Goal: Submit feedback/report problem

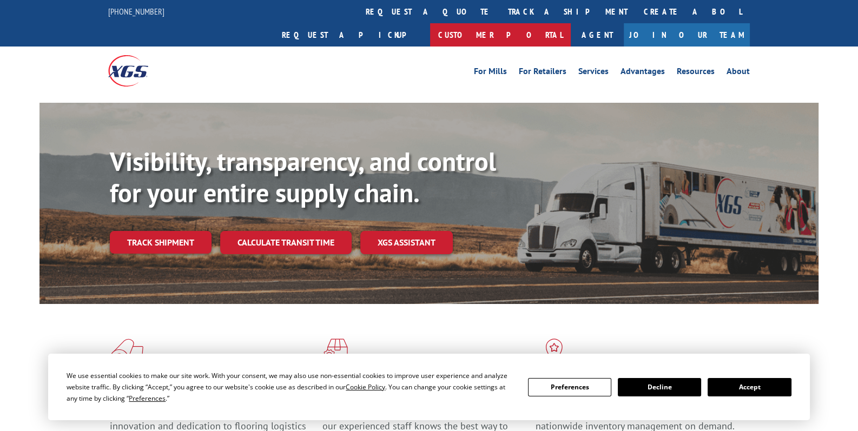
click at [571, 23] on link "Customer Portal" at bounding box center [500, 34] width 141 height 23
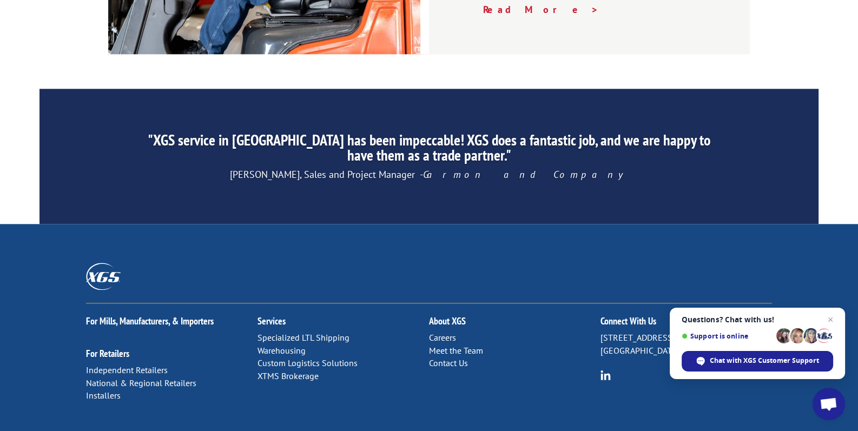
scroll to position [1709, 0]
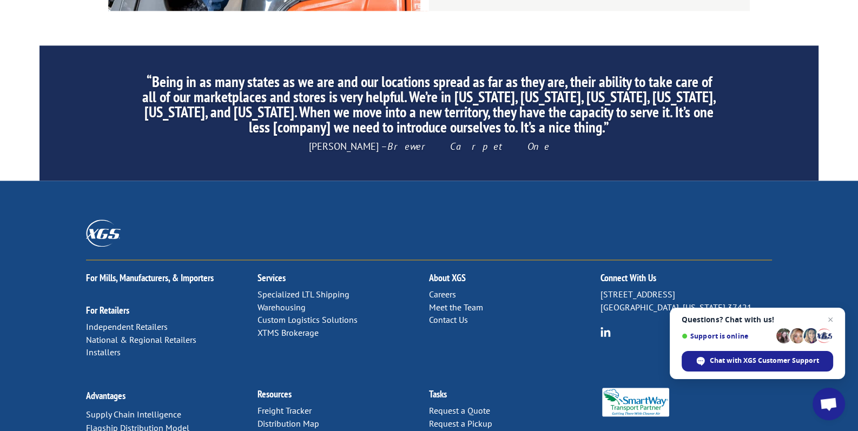
click at [457, 314] on link "Contact Us" at bounding box center [448, 319] width 39 height 11
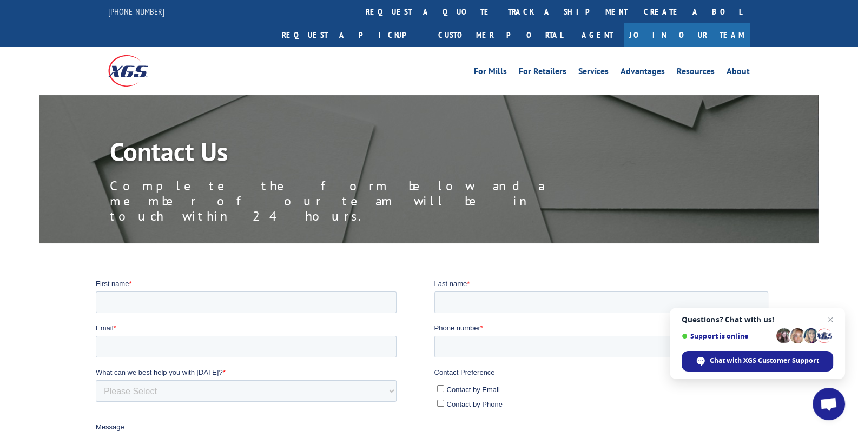
scroll to position [54, 0]
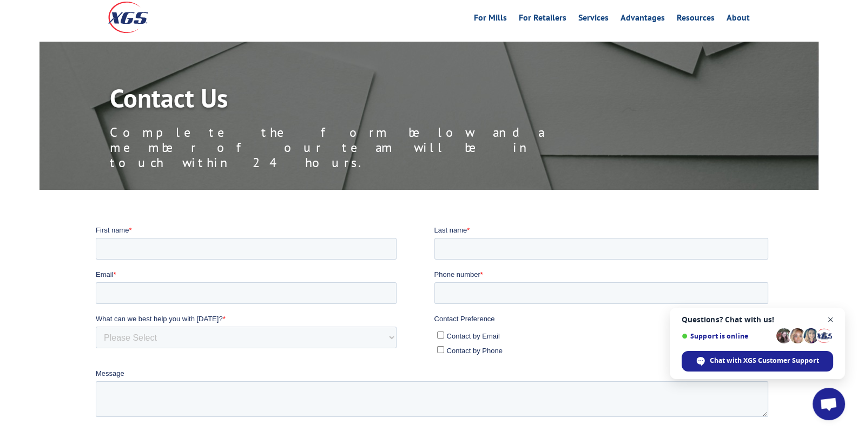
click at [830, 320] on span "Open chat" at bounding box center [831, 320] width 14 height 14
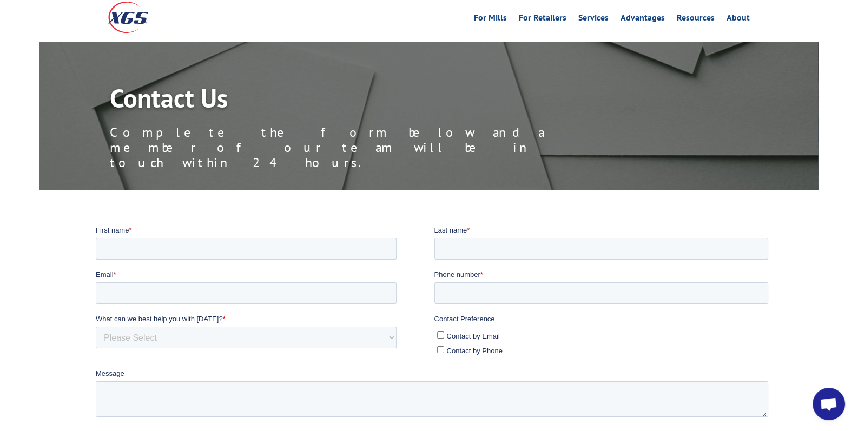
scroll to position [0, 0]
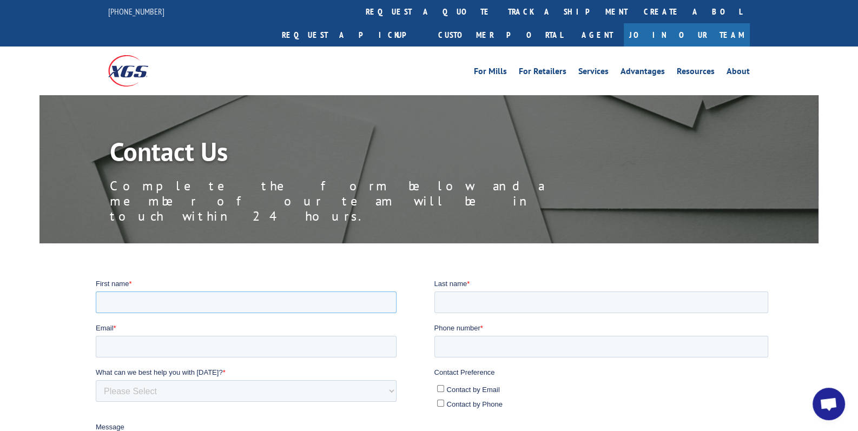
click at [183, 298] on input "First name *" at bounding box center [245, 302] width 301 height 22
type input "[PERSON_NAME]"
click at [178, 345] on input "Email *" at bounding box center [245, 346] width 301 height 22
type input "[EMAIL_ADDRESS][DOMAIN_NAME]"
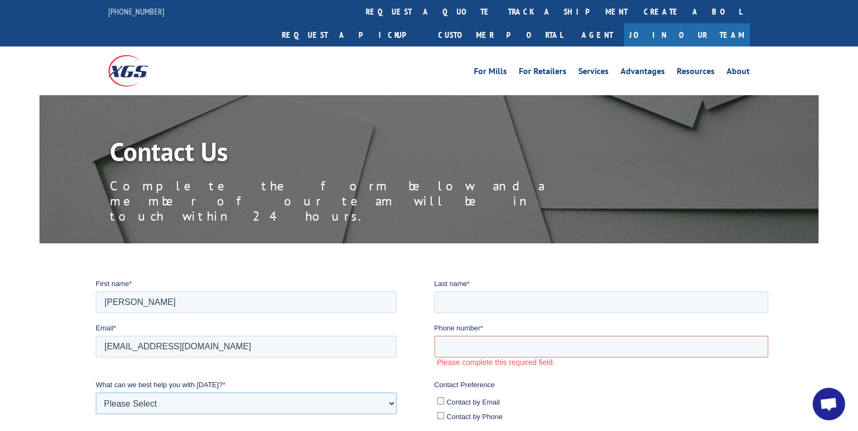
drag, startPoint x: 171, startPoint y: 407, endPoint x: 174, endPoint y: 403, distance: 5.9
click at [171, 407] on select "Please Select Quoting, Opening New Account, or New Business Opportunity Shipmen…" at bounding box center [245, 403] width 301 height 22
select select "Other"
click at [95, 392] on select "Please Select Quoting, Opening New Account, or New Business Opportunity Shipmen…" at bounding box center [245, 403] width 301 height 22
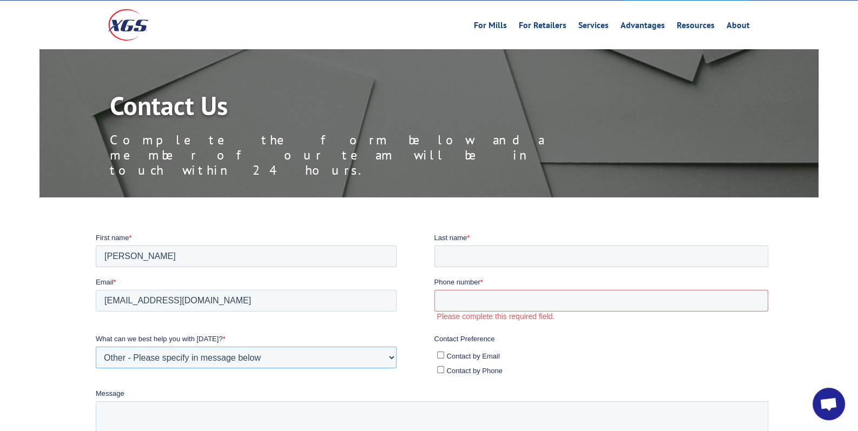
scroll to position [108, 0]
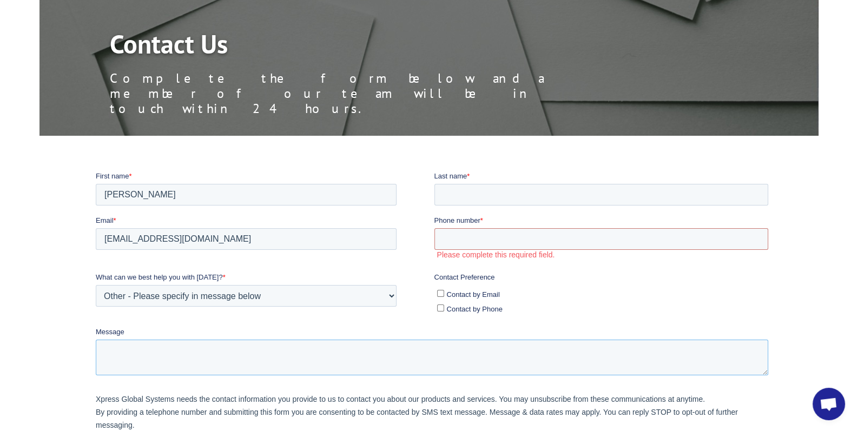
click at [164, 345] on textarea "Message" at bounding box center [431, 357] width 673 height 36
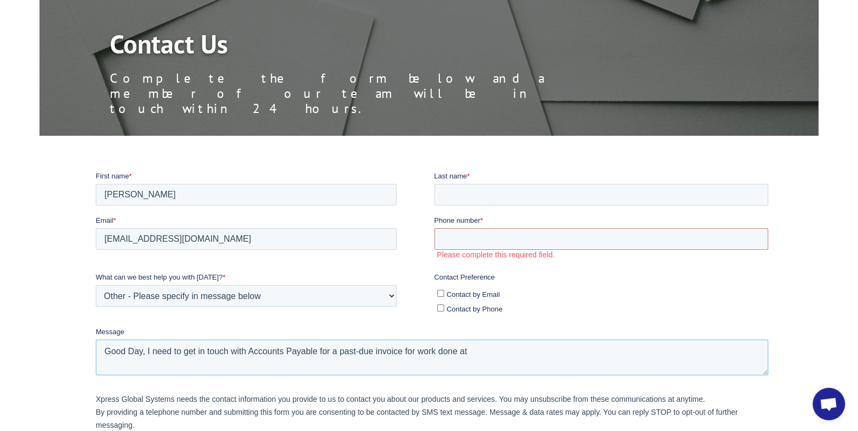
paste textarea "Xpress Global Systems [STREET_ADDRESS][PERSON_NAME]"
click at [105, 354] on textarea "Good Day, I need to get in touch with Accounts Payable for a past-due invoice f…" at bounding box center [431, 357] width 673 height 36
click at [106, 363] on textarea "Good Day, I need to get in touch with Accounts Payable for a past-due invoice f…" at bounding box center [431, 357] width 673 height 36
click at [745, 354] on textarea "Good Day, I need to get in touch with Accounts Payable for a past-due invoice f…" at bounding box center [431, 357] width 673 height 36
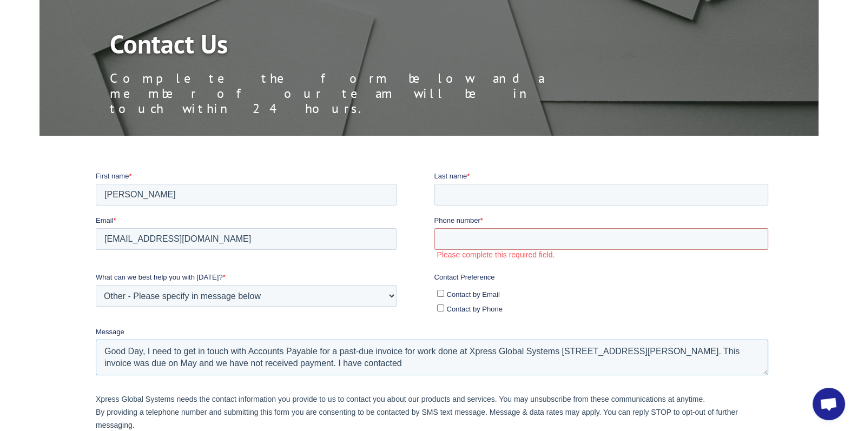
paste textarea "Xpress Global Systems [STREET_ADDRESS][PERSON_NAME]"
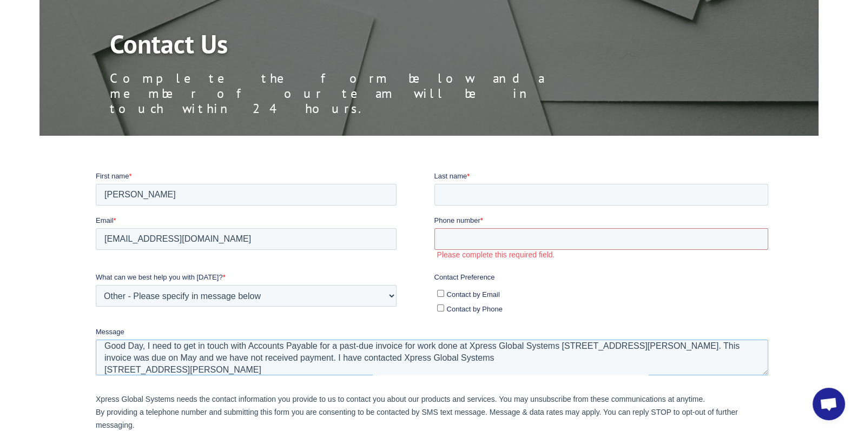
drag, startPoint x: 411, startPoint y: 359, endPoint x: 422, endPoint y: 365, distance: 12.6
click at [422, 365] on textarea "Good Day, I need to get in touch with Accounts Payable for a past-due invoice f…" at bounding box center [431, 357] width 673 height 36
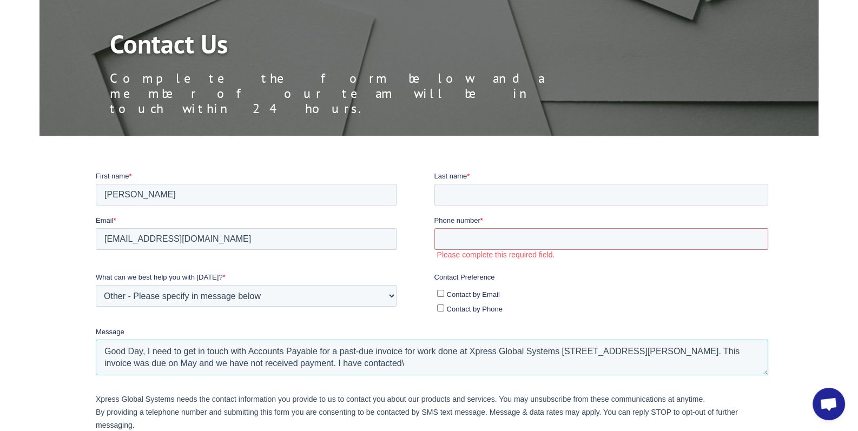
scroll to position [0, 0]
paste textarea "[EMAIL_ADDRESS][DOMAIN_NAME]"
type textarea "Good Day, I need to get in touch with Accounts Payable for a past-due invoice f…"
click at [465, 187] on input "Last name *" at bounding box center [601, 194] width 334 height 22
type input "H"
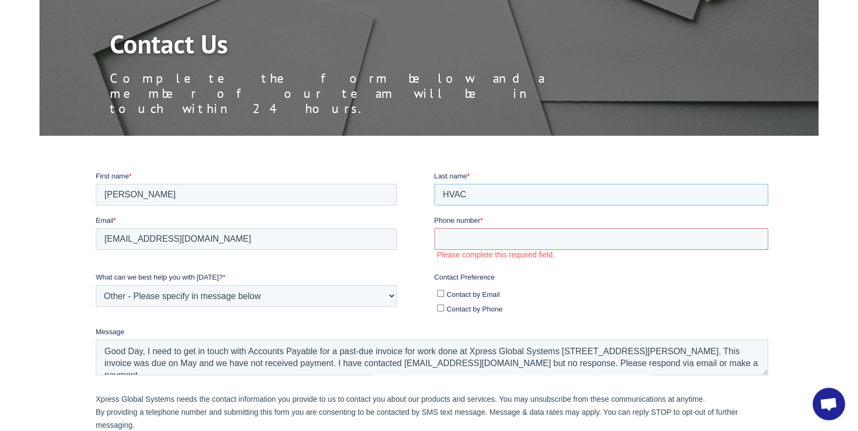
type input "HVAC"
click at [177, 193] on input "[PERSON_NAME]" at bounding box center [245, 194] width 301 height 22
type input "[PERSON_NAME]"
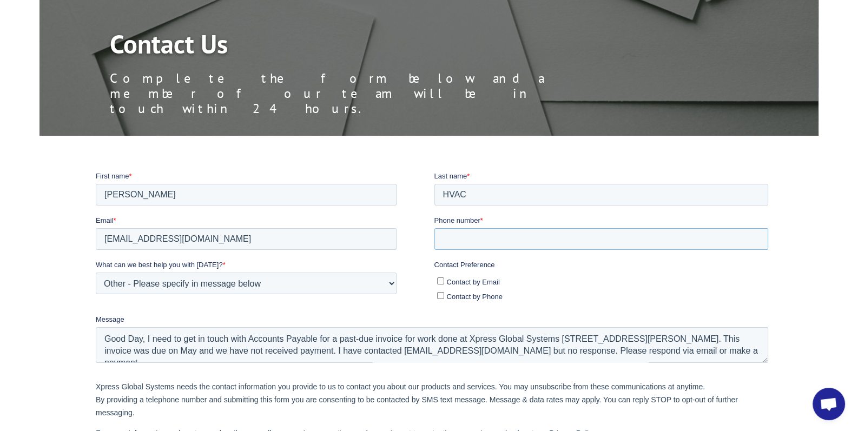
click at [489, 243] on input "Phone number *" at bounding box center [601, 239] width 334 height 22
type input "3017366585"
click at [438, 281] on input "Contact by Email" at bounding box center [440, 280] width 7 height 7
checkbox input "true"
